Goal: Check status: Check status

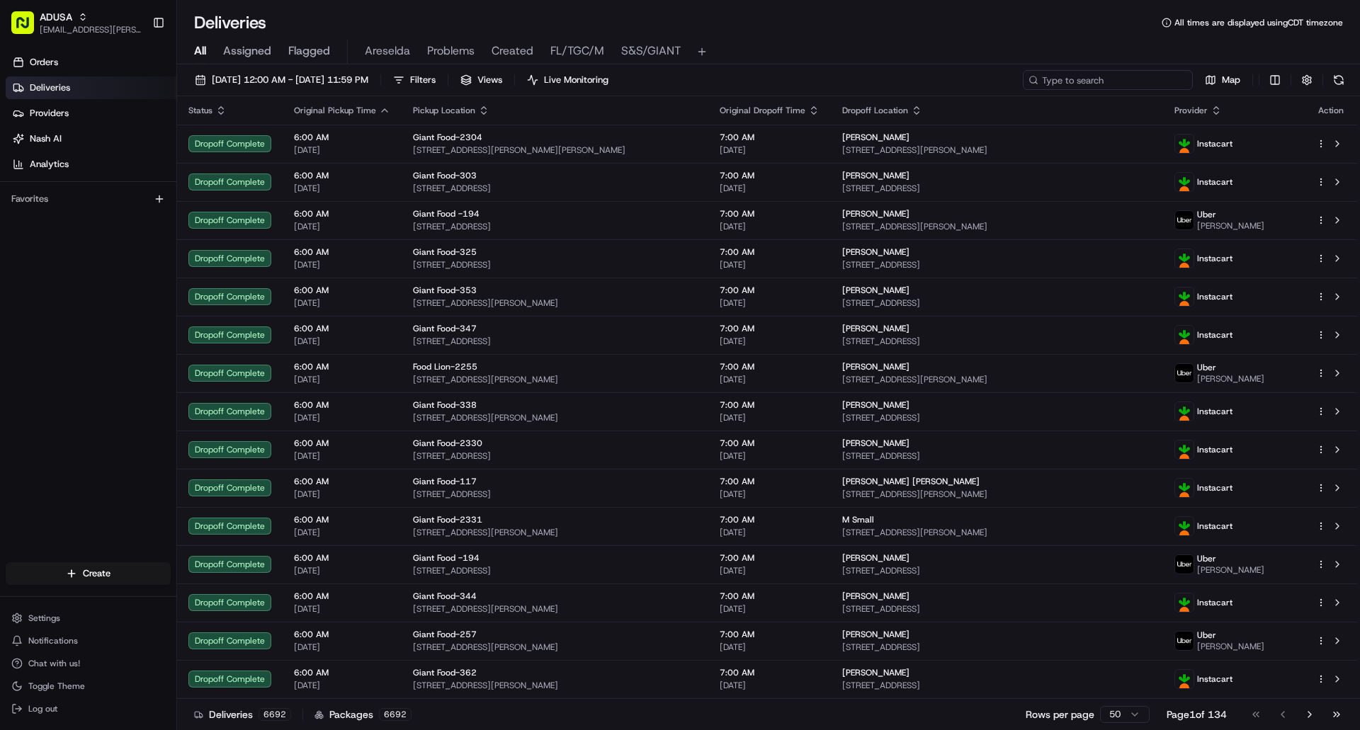
paste input "m707362181"
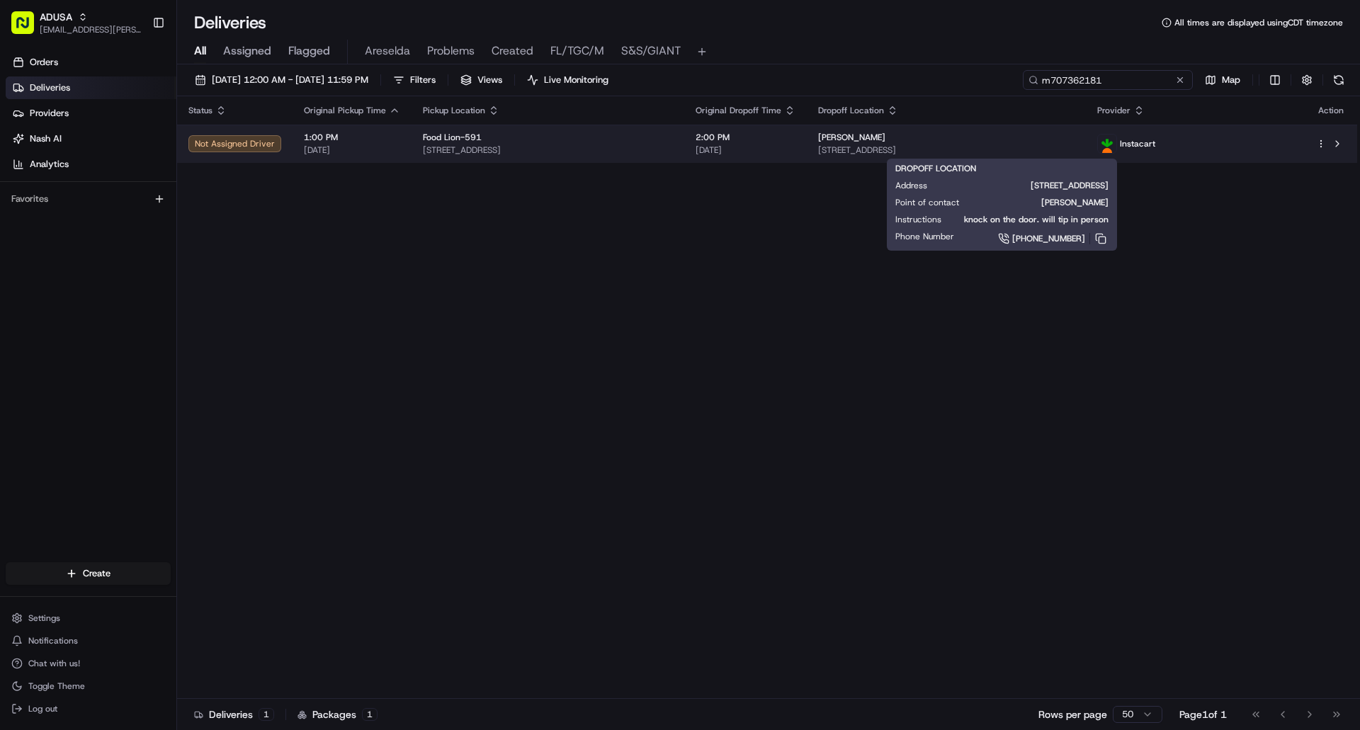
type input "m707362181"
click at [1040, 140] on div "Penny Bedair" at bounding box center [946, 137] width 256 height 11
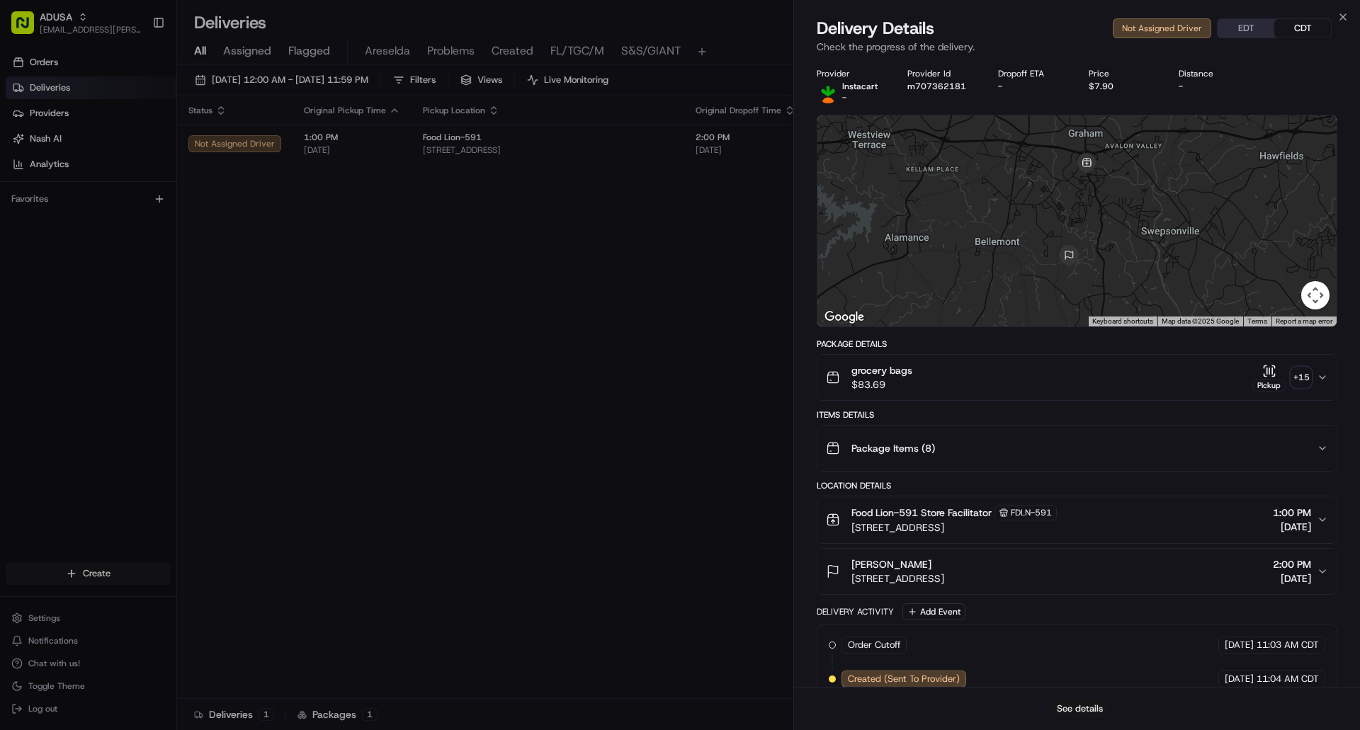
click at [1087, 706] on button "See details" at bounding box center [1080, 709] width 59 height 20
click at [1343, 16] on icon "button" at bounding box center [1343, 16] width 11 height 11
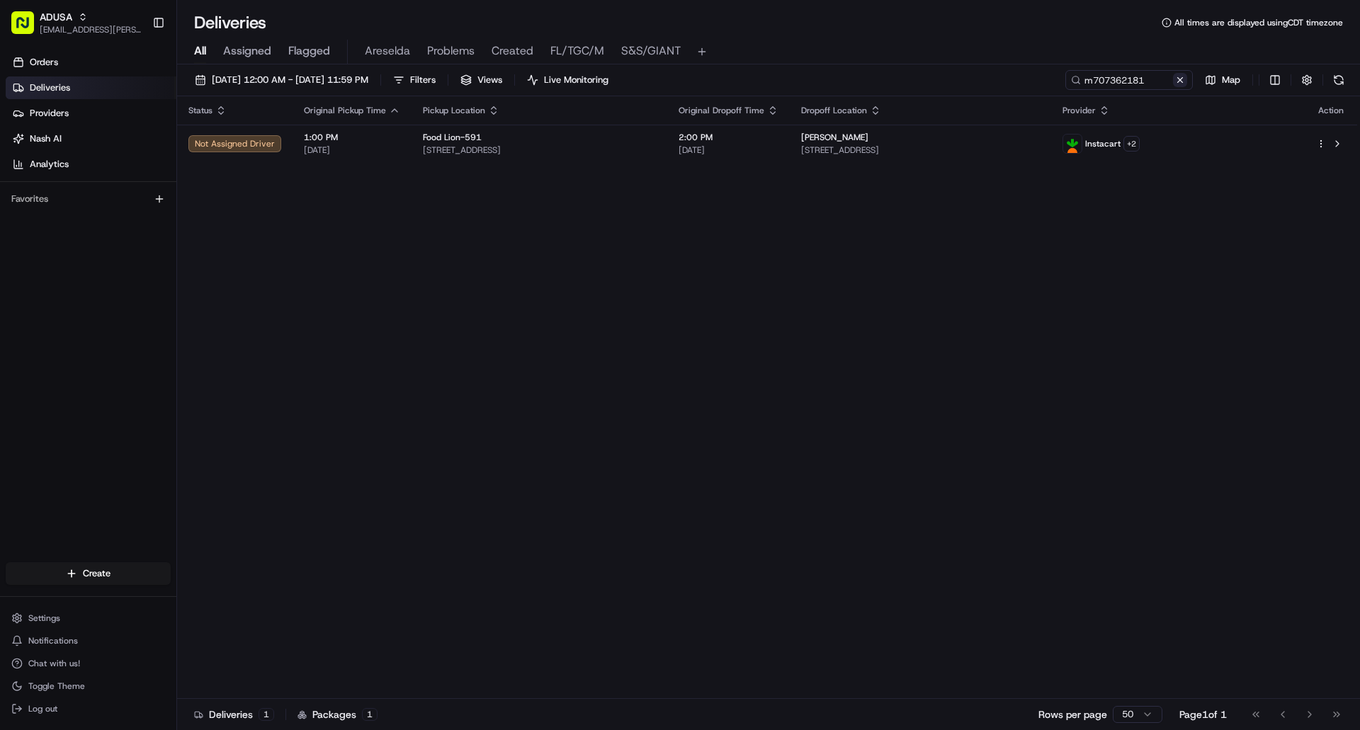
click at [1183, 78] on button at bounding box center [1180, 80] width 14 height 14
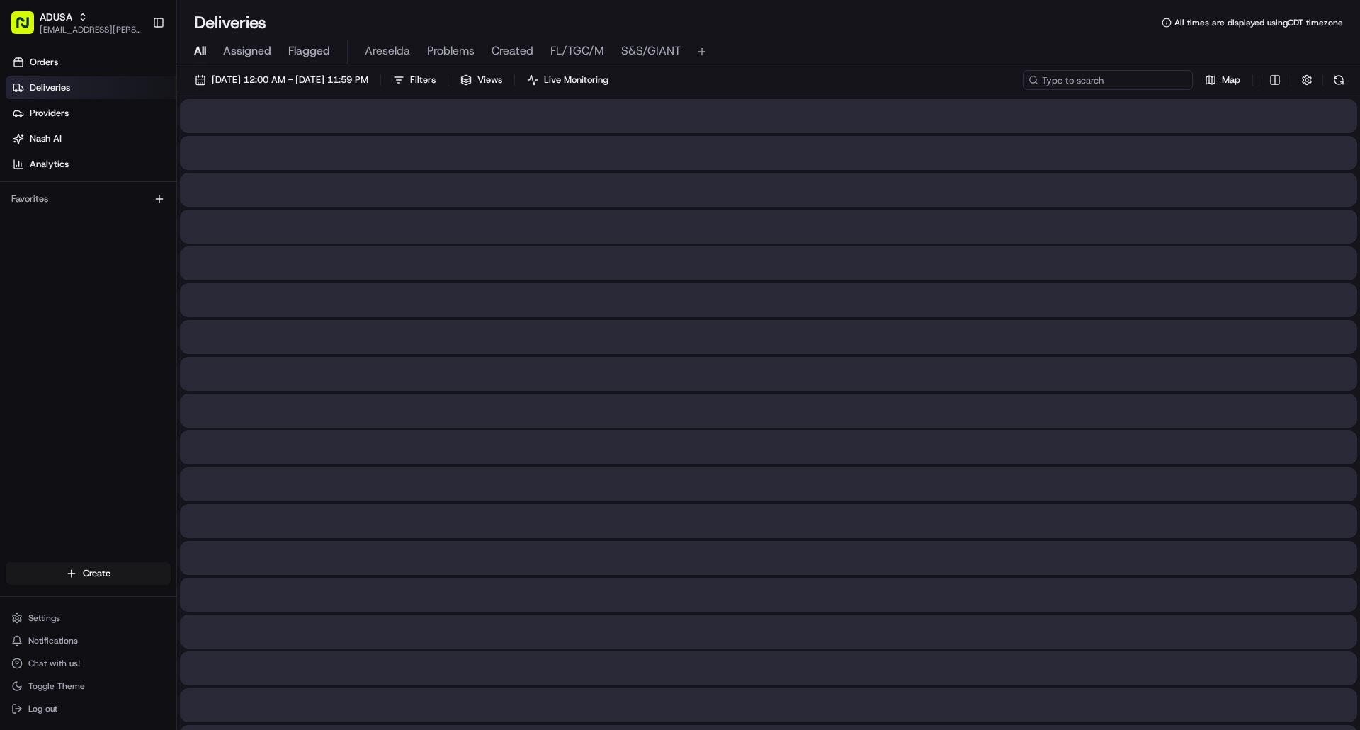
paste input "m709597752"
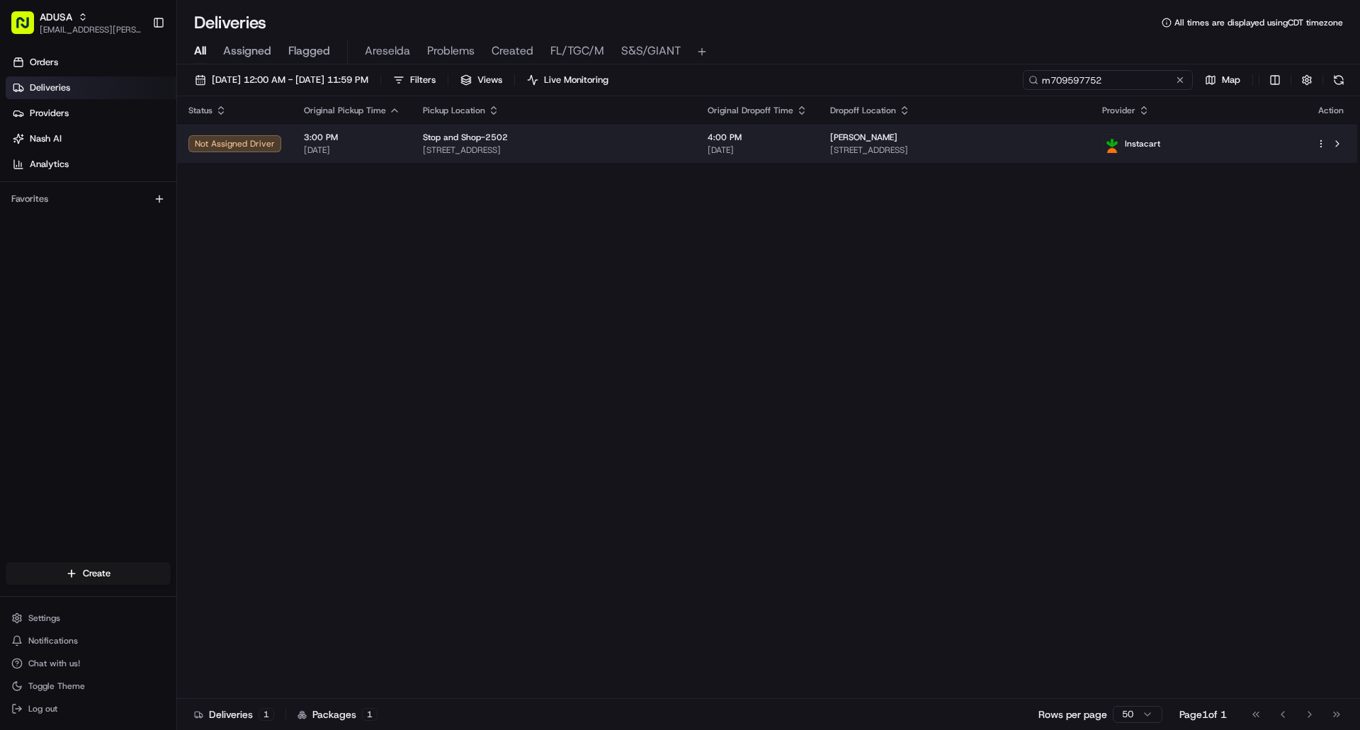
type input "m709597752"
click at [808, 146] on span "08/24/2025" at bounding box center [758, 150] width 100 height 11
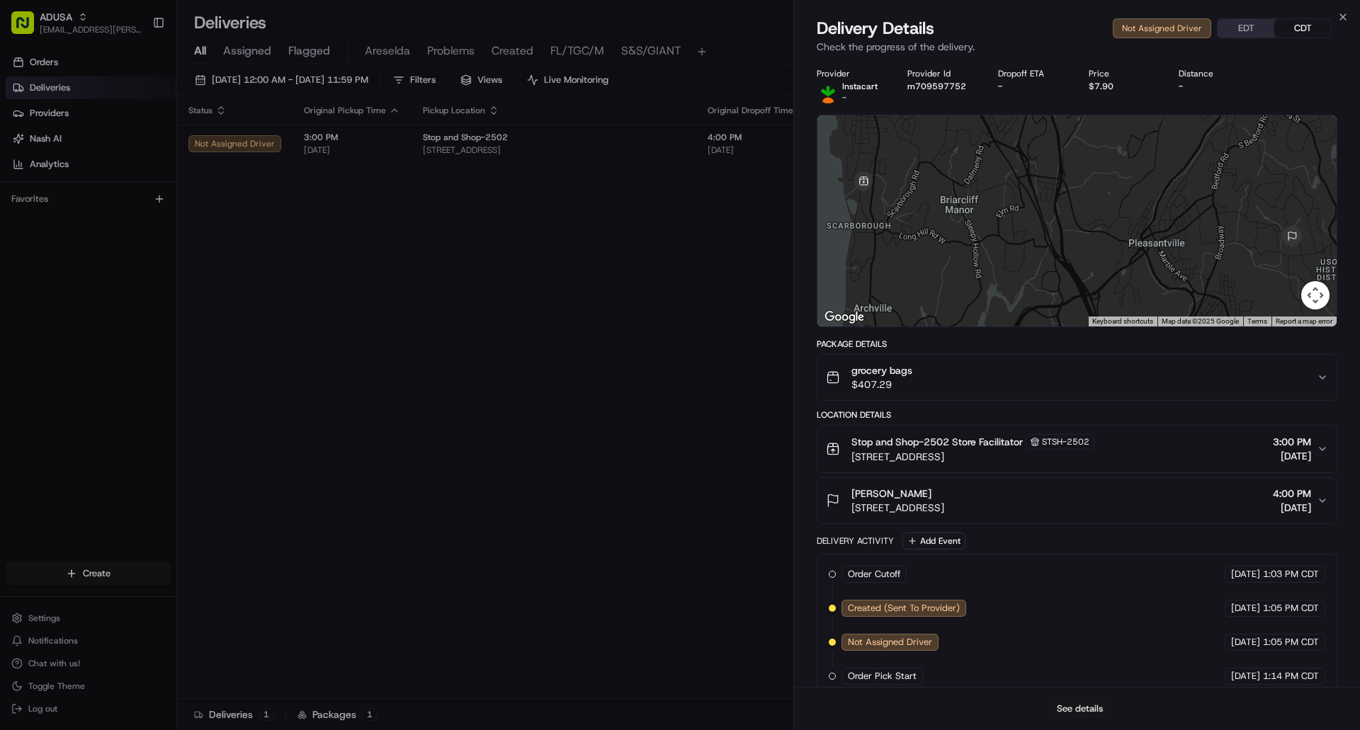
click at [1093, 710] on button "See details" at bounding box center [1080, 709] width 59 height 20
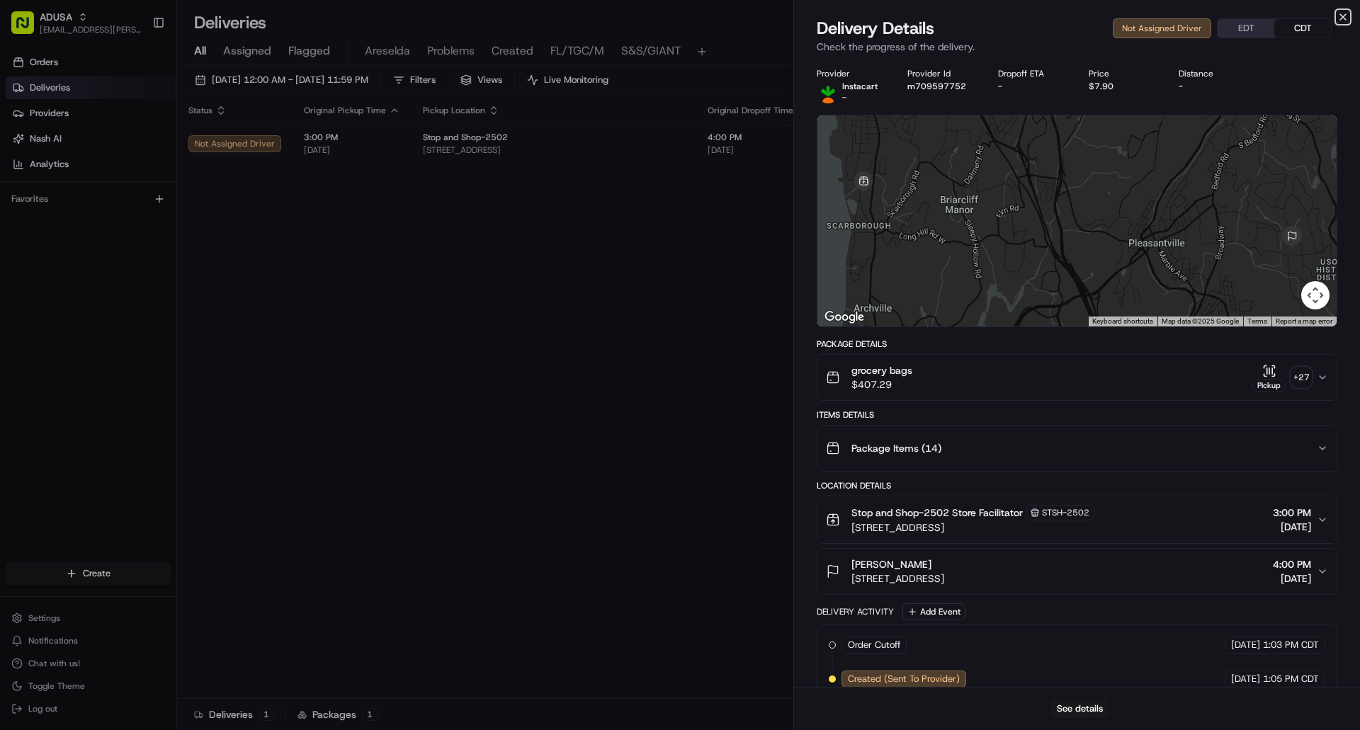
click at [1345, 15] on icon "button" at bounding box center [1343, 16] width 11 height 11
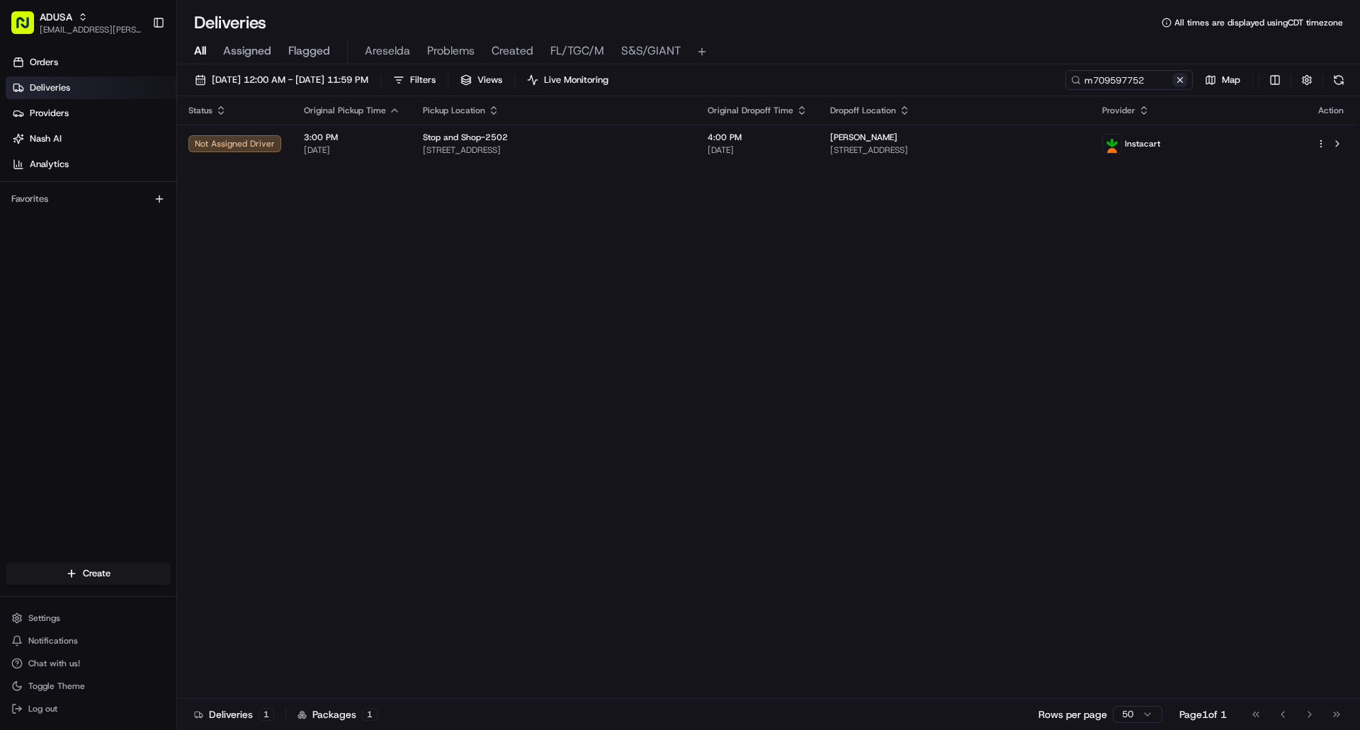
click at [1182, 79] on button at bounding box center [1180, 80] width 14 height 14
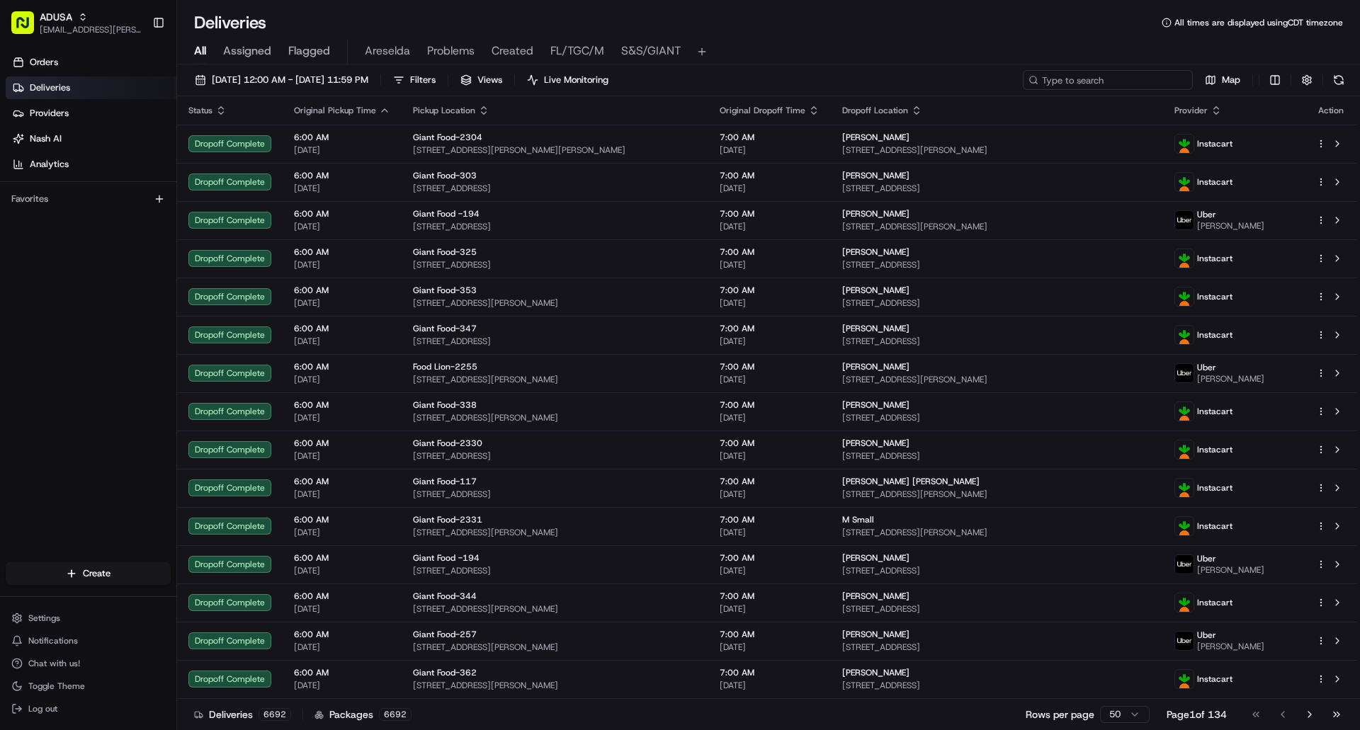
paste input "m702518678"
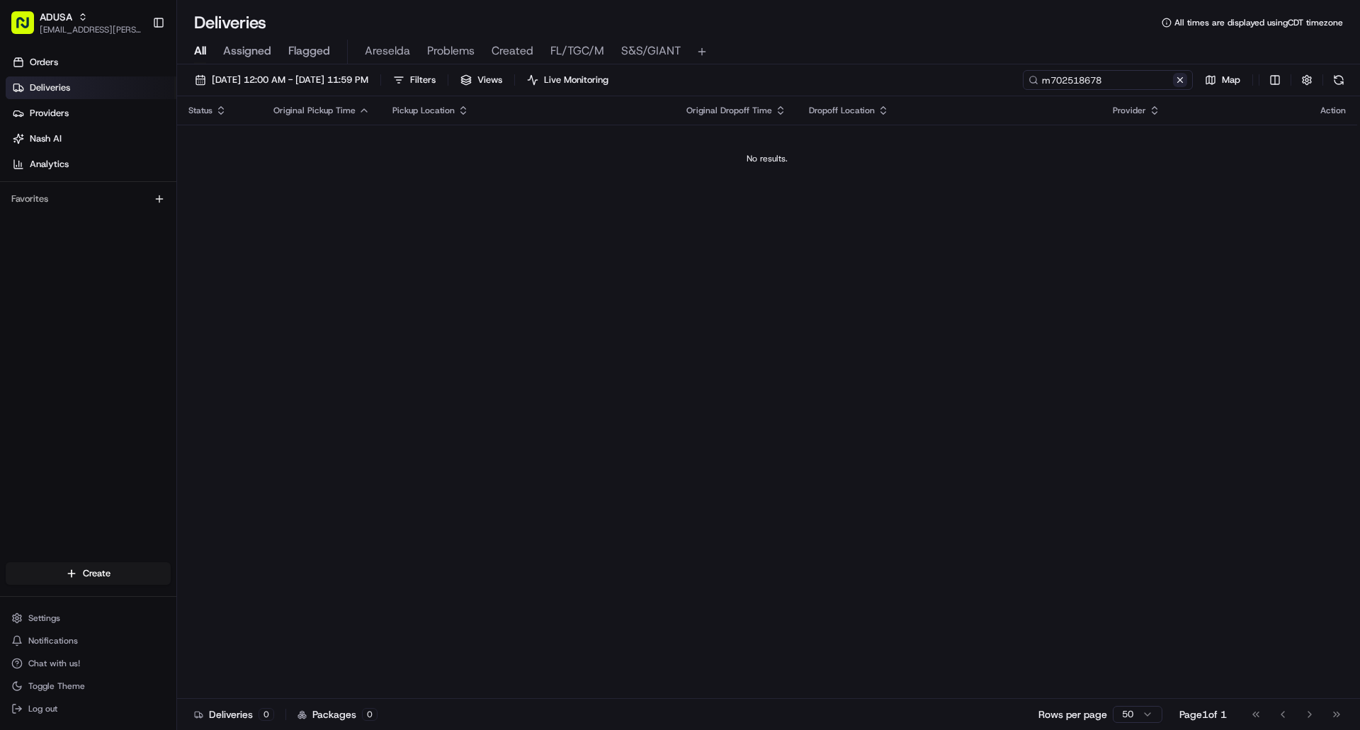
type input "m702518678"
click at [1182, 79] on button at bounding box center [1180, 80] width 14 height 14
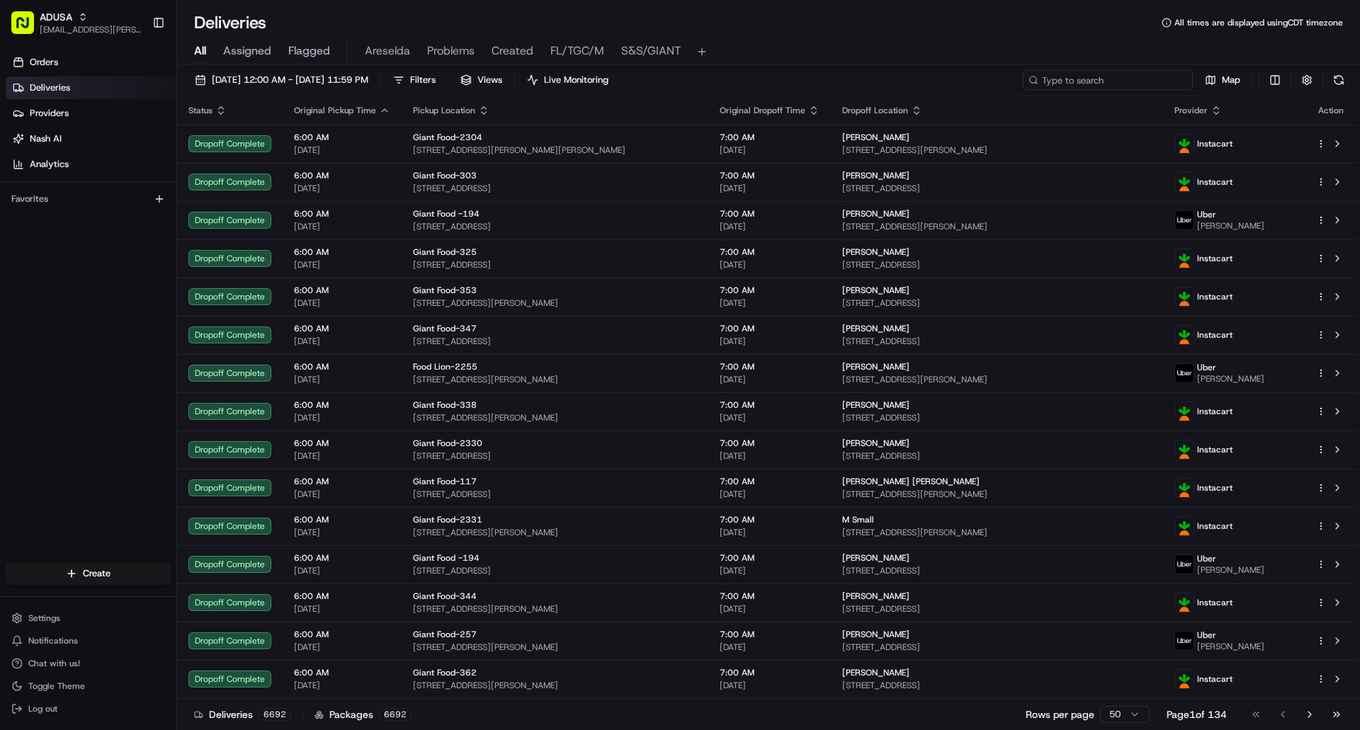
paste input "m702518678"
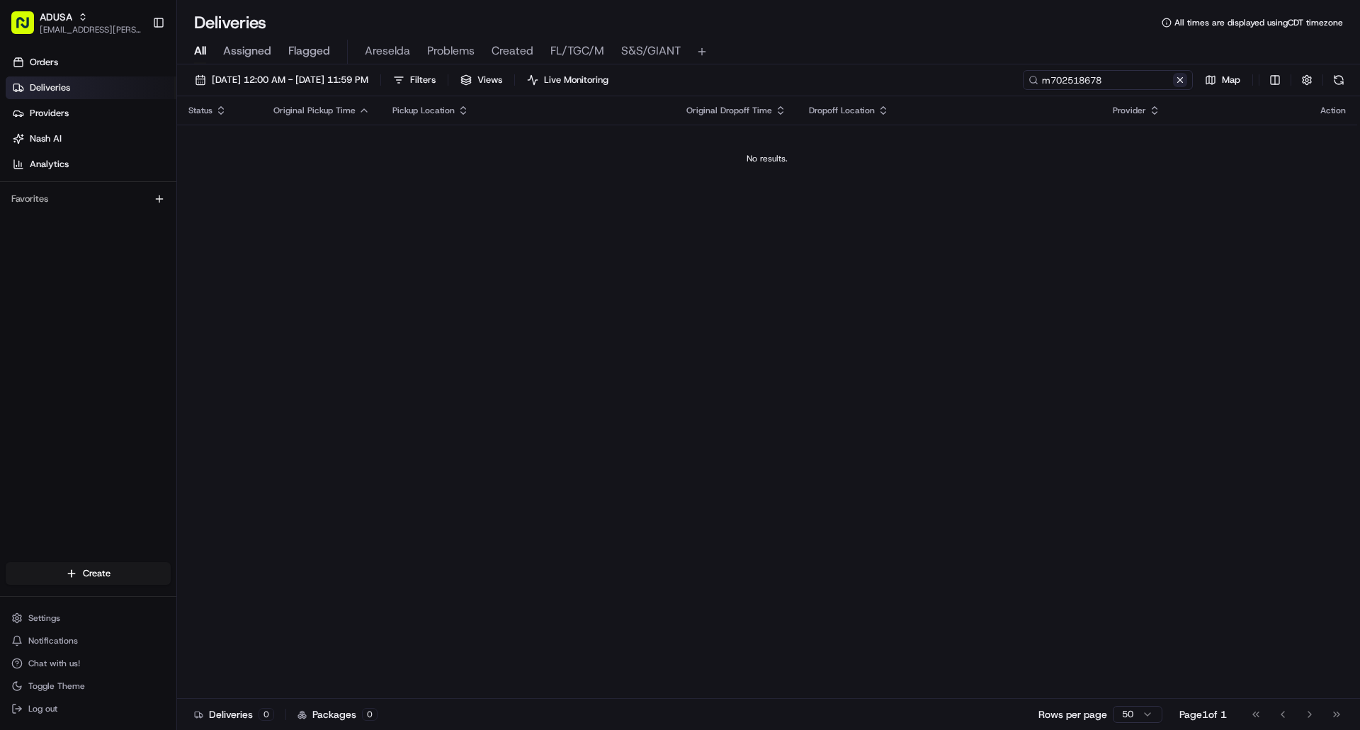
type input "m702518678"
click at [1181, 79] on button at bounding box center [1180, 80] width 14 height 14
